Goal: Information Seeking & Learning: Learn about a topic

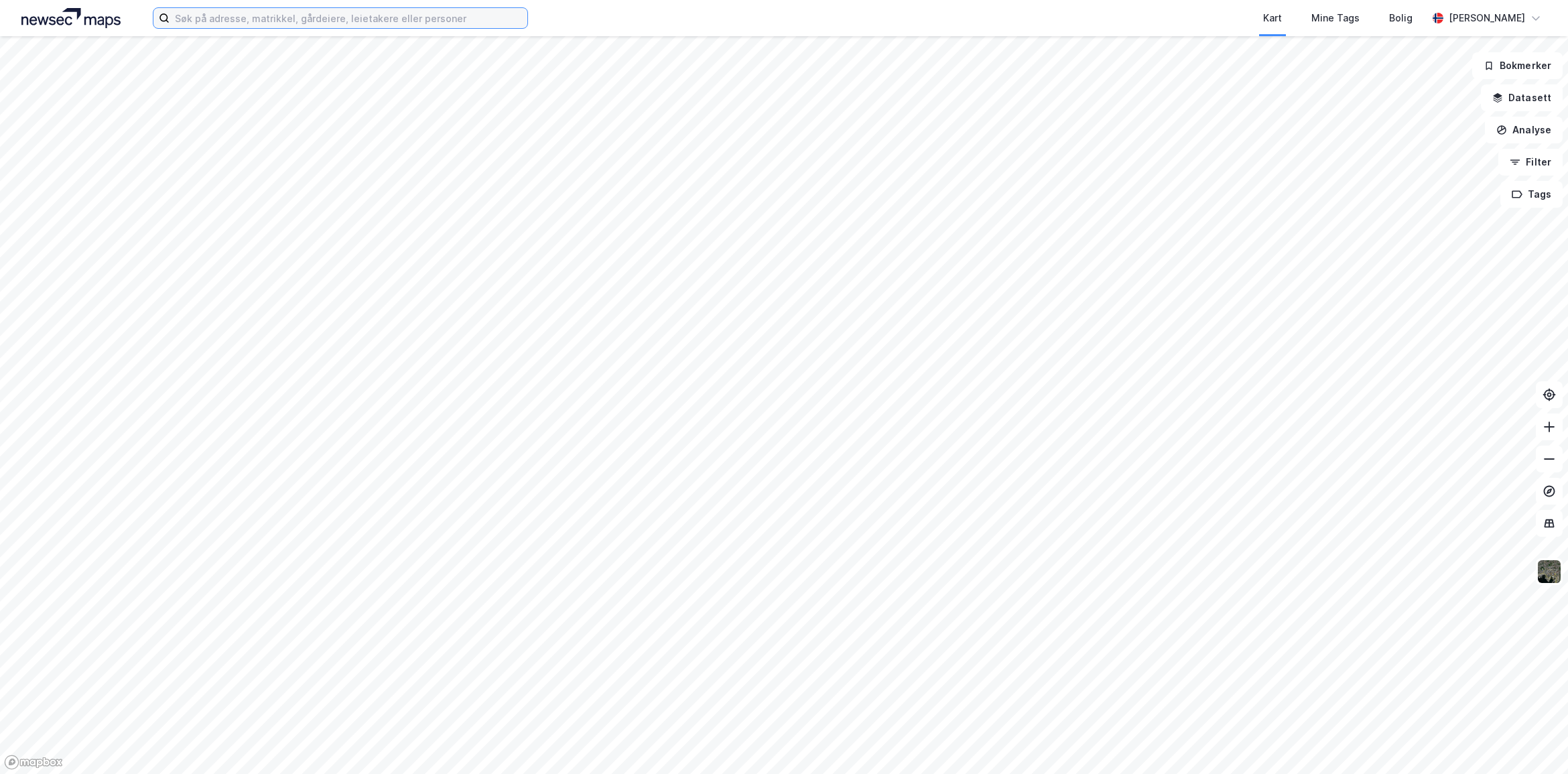
click at [231, 21] on input at bounding box center [348, 18] width 358 height 20
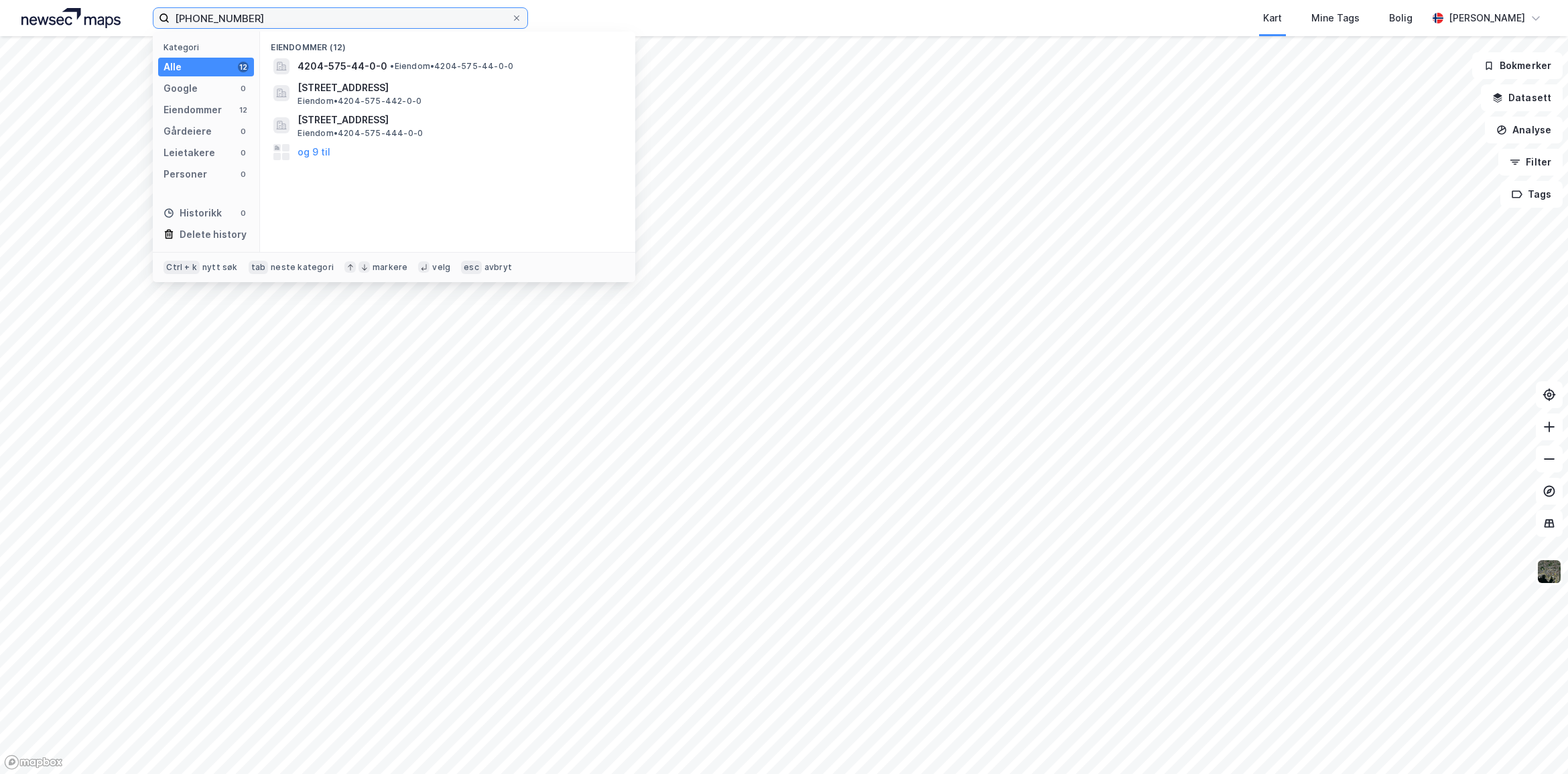
type input "[PHONE_NUMBER]"
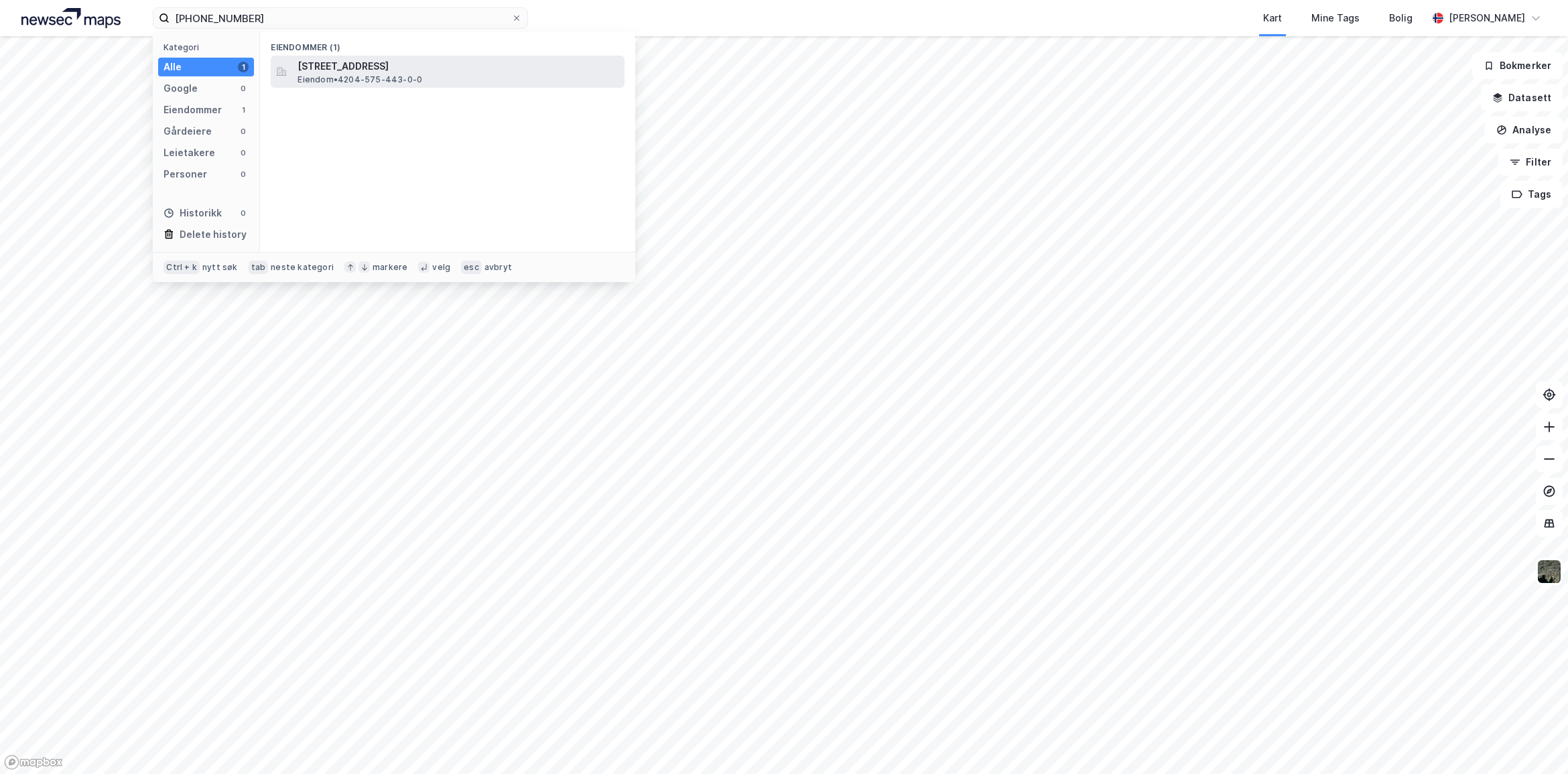
click at [464, 78] on div "[STREET_ADDRESS] • 4204-575-443-0-0" at bounding box center [459, 72] width 324 height 27
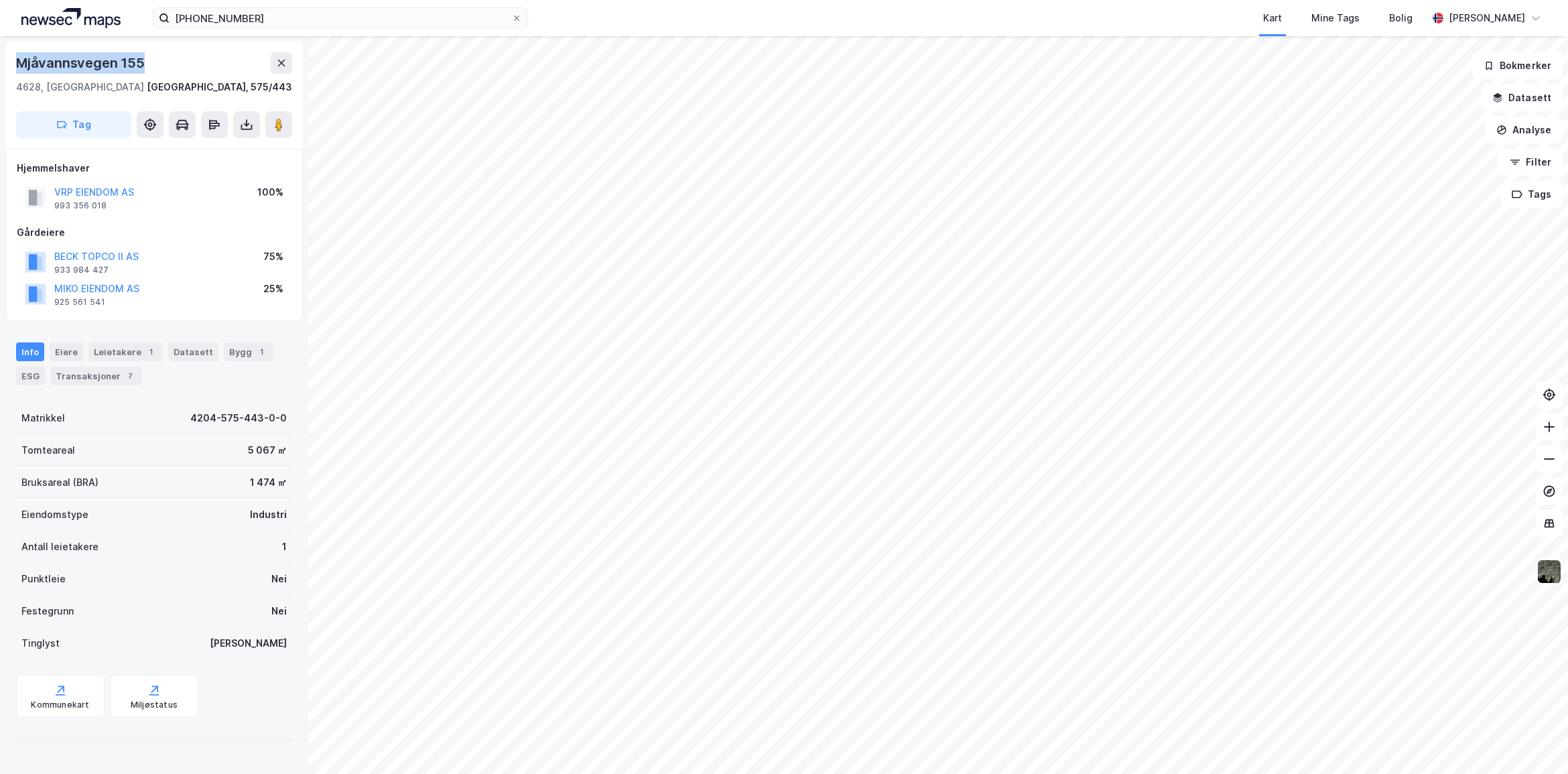
drag, startPoint x: 123, startPoint y: 62, endPoint x: 14, endPoint y: 70, distance: 109.3
click at [14, 70] on div "[STREET_ADDRESS], 575/443 Tag" at bounding box center [154, 95] width 297 height 107
copy div "Mjåvannsvegen 155"
click at [169, 694] on div "Miljøstatus" at bounding box center [154, 696] width 89 height 43
